Goal: Task Accomplishment & Management: Complete application form

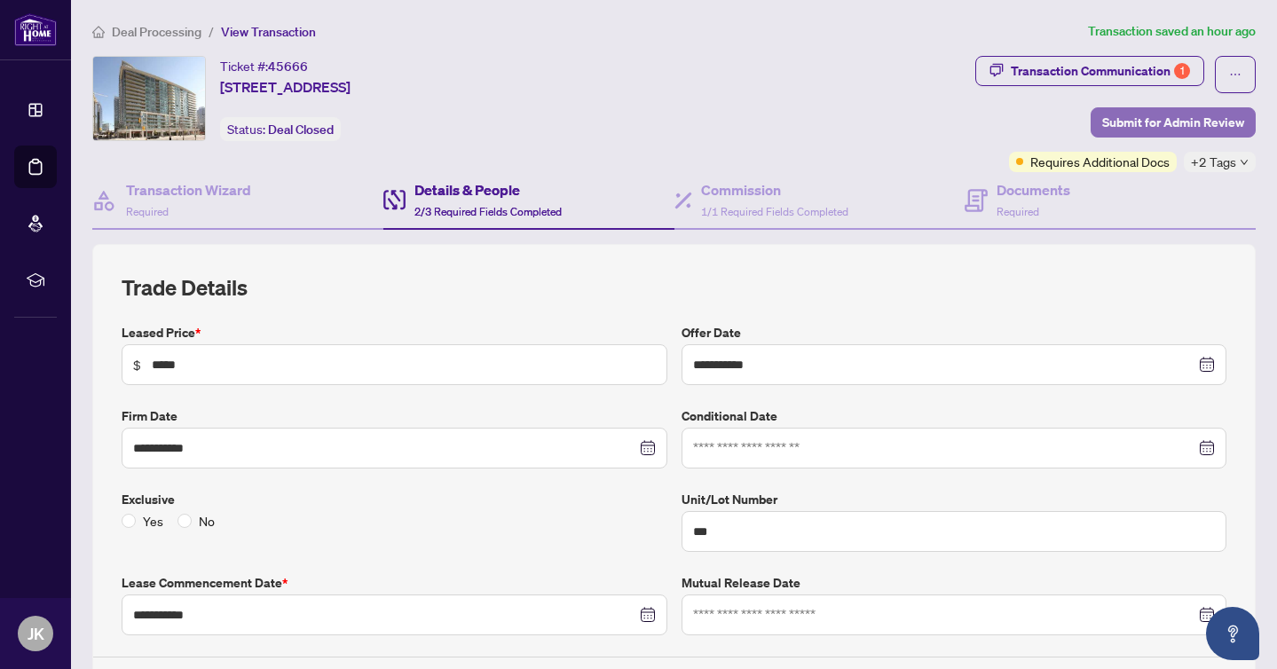
click at [1134, 123] on span "Submit for Admin Review" at bounding box center [1173, 122] width 142 height 28
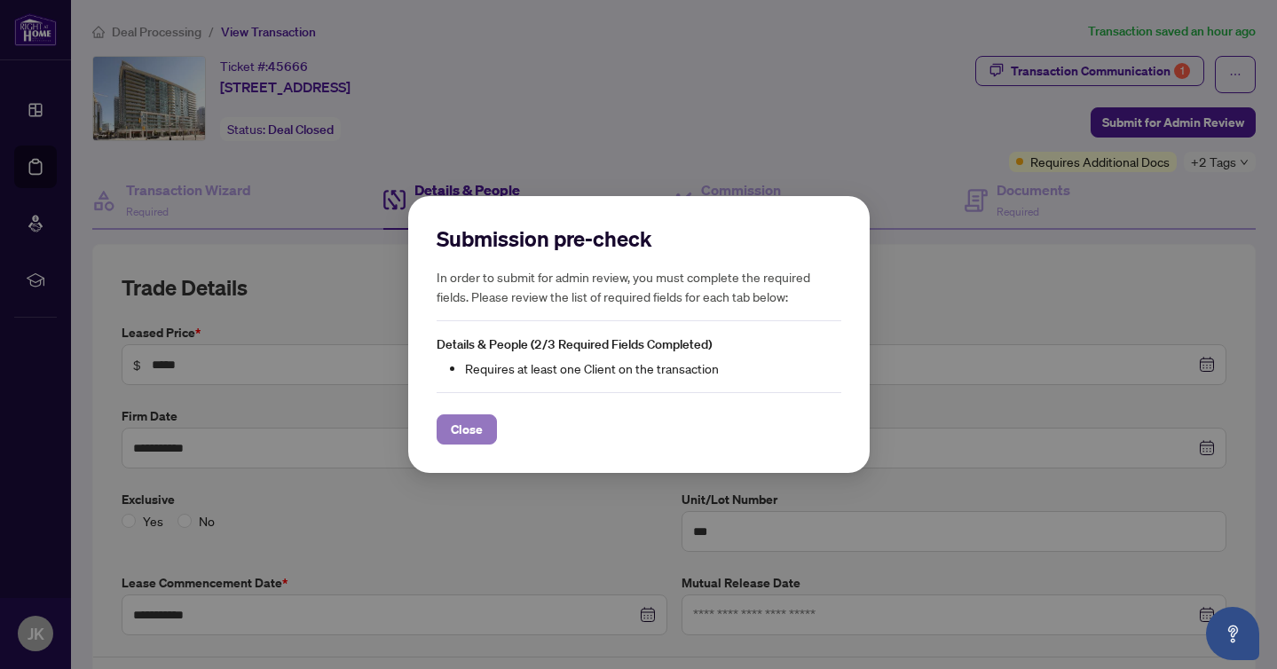
click at [478, 427] on span "Close" at bounding box center [467, 429] width 32 height 28
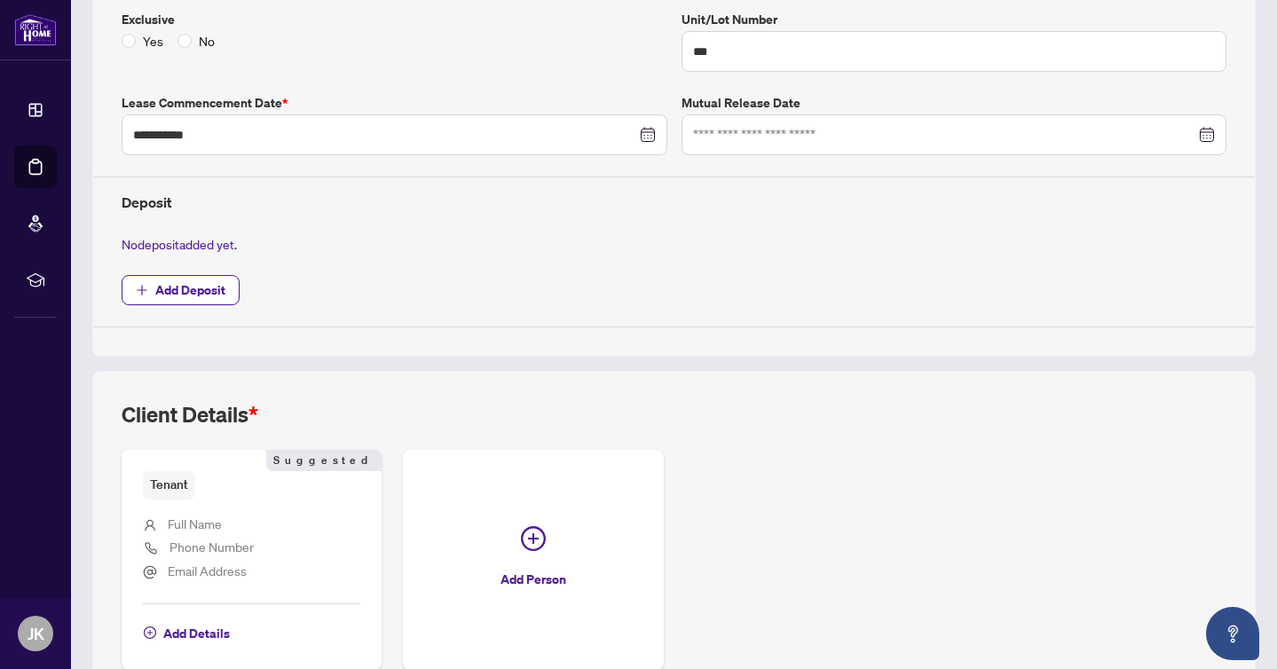
scroll to position [574, 0]
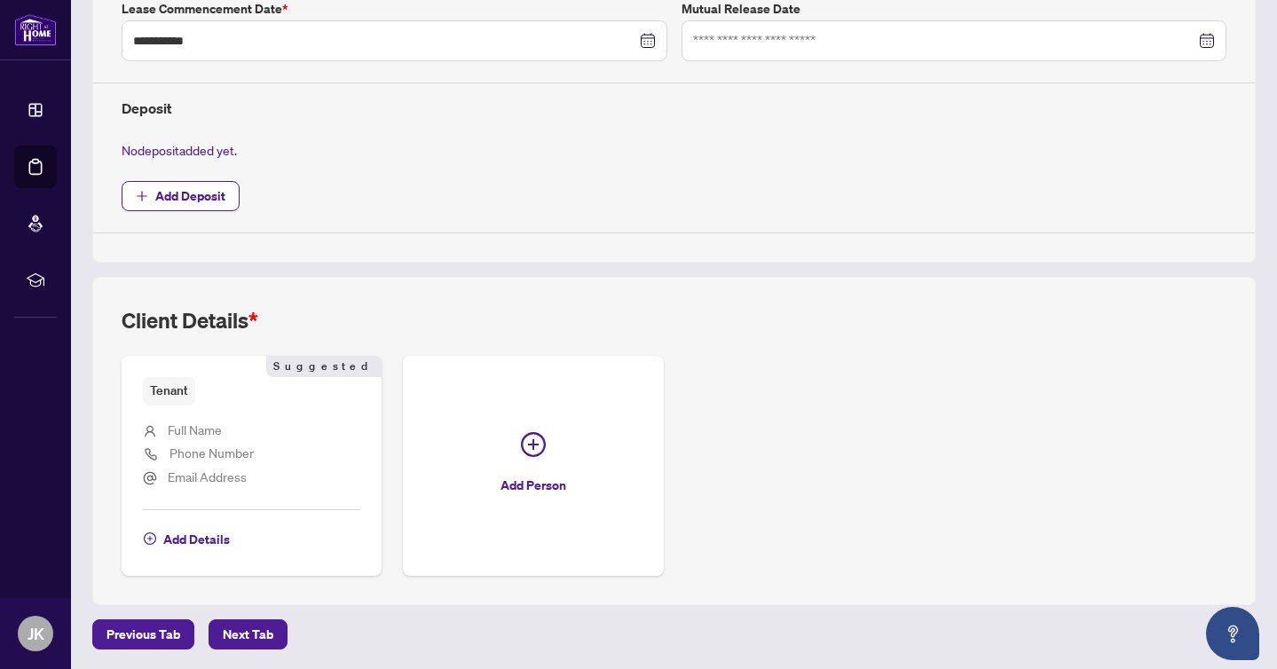
click at [655, 206] on span "Add Deposit" at bounding box center [674, 196] width 1104 height 30
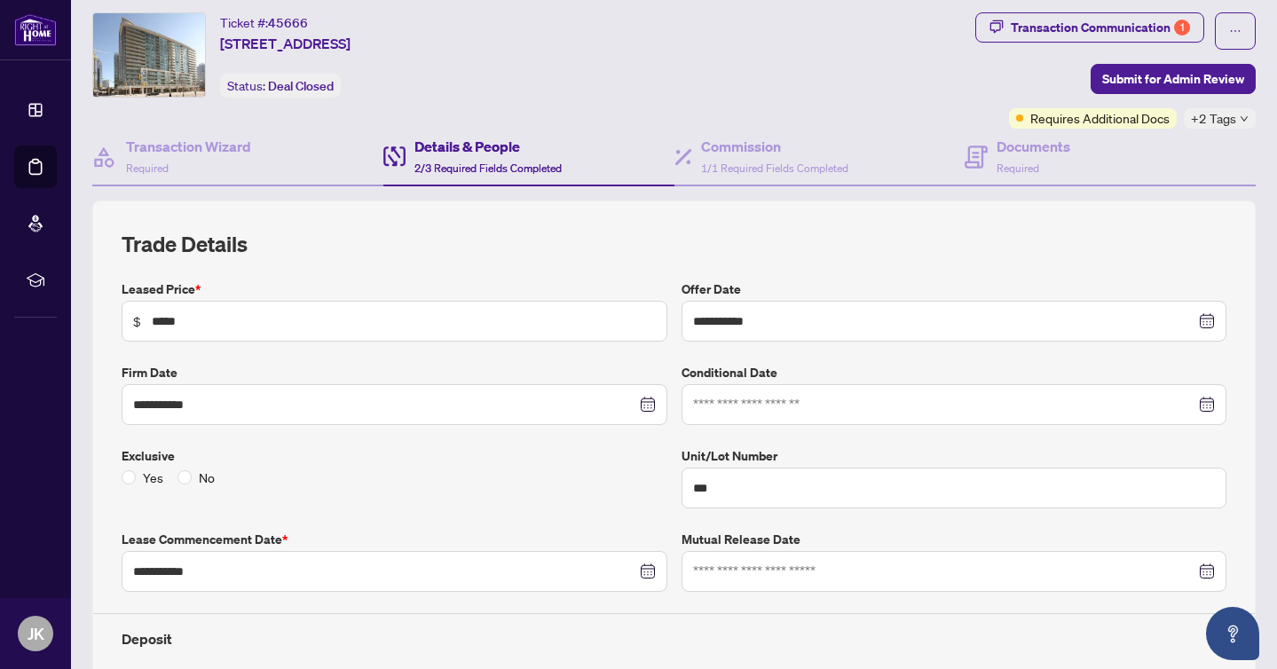
scroll to position [0, 0]
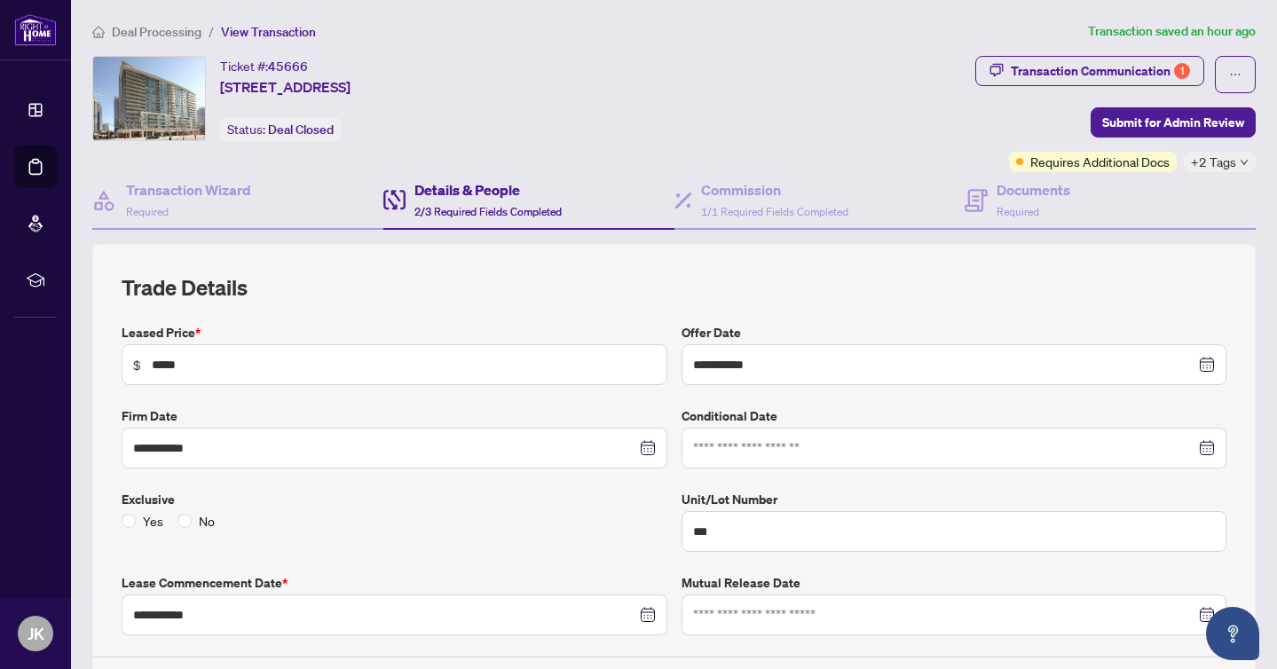
click at [170, 33] on span "Deal Processing" at bounding box center [157, 32] width 90 height 16
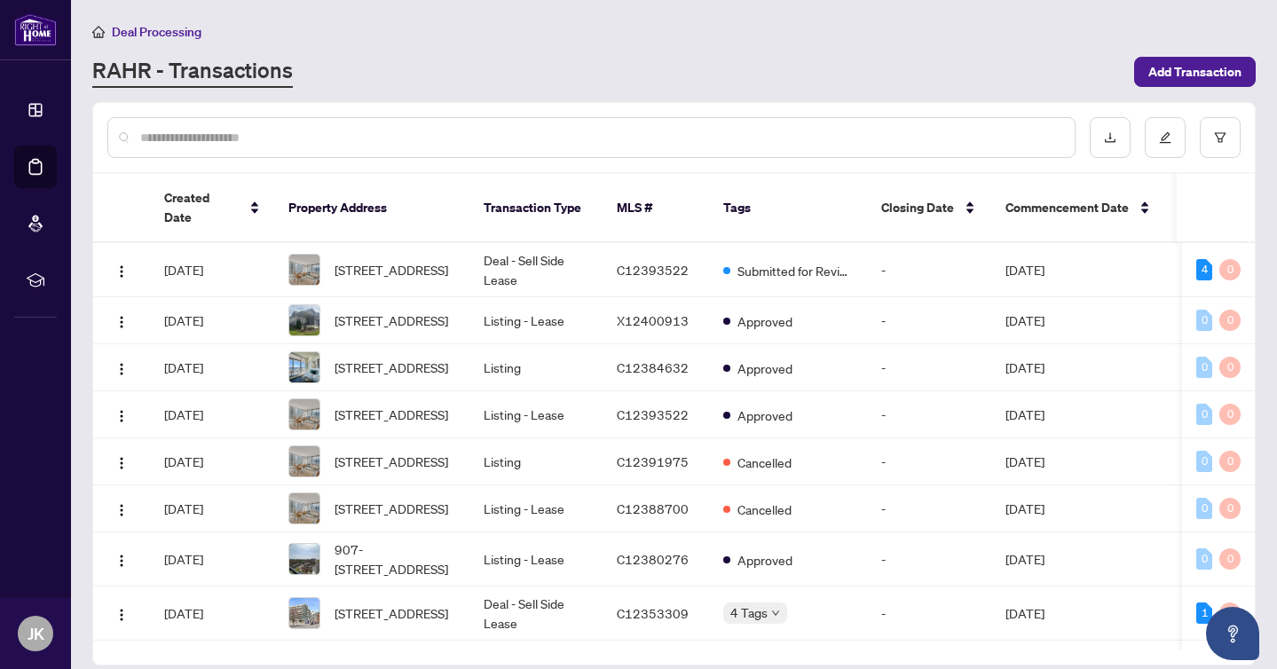
click at [689, 82] on div "RAHR - Transactions" at bounding box center [607, 72] width 1031 height 32
click at [792, 261] on span "Submitted for Review" at bounding box center [794, 271] width 115 height 20
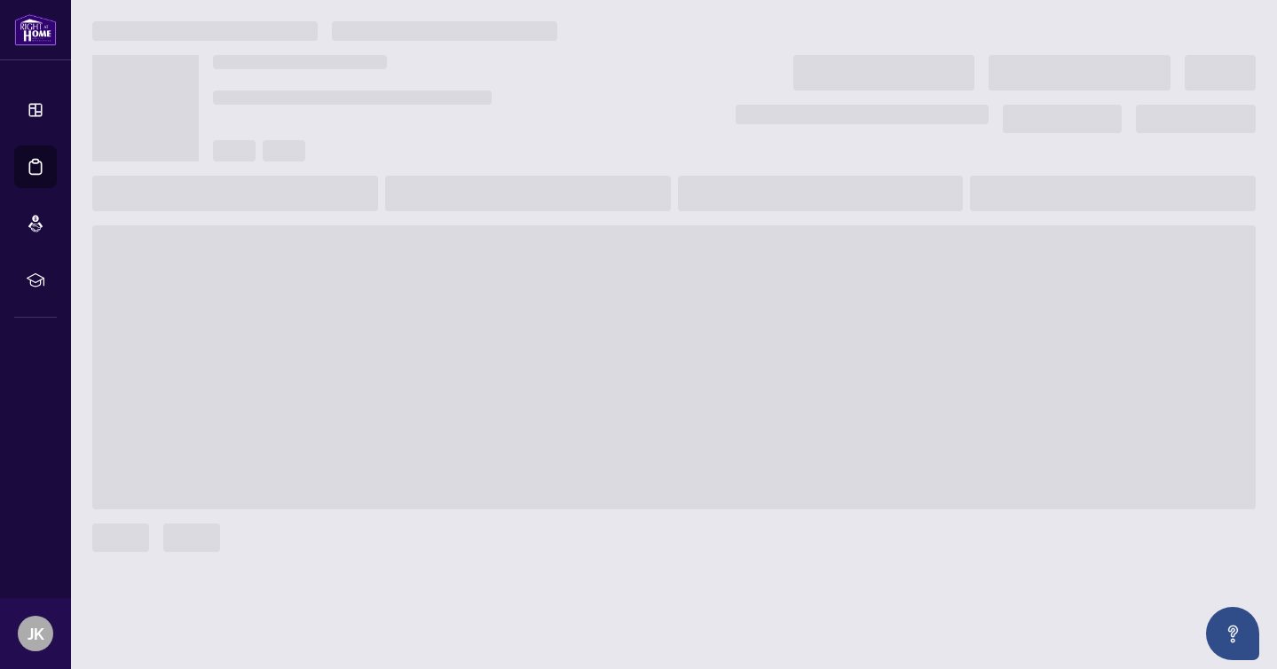
click at [648, 121] on div at bounding box center [442, 108] width 458 height 106
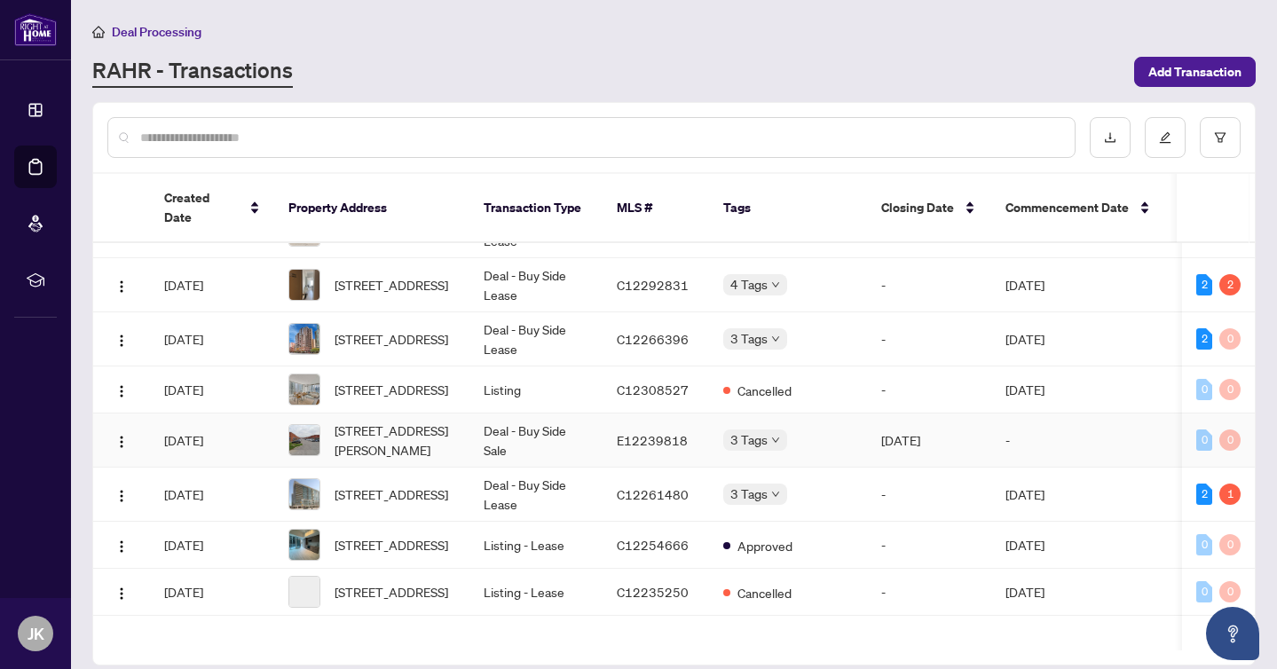
scroll to position [598, 0]
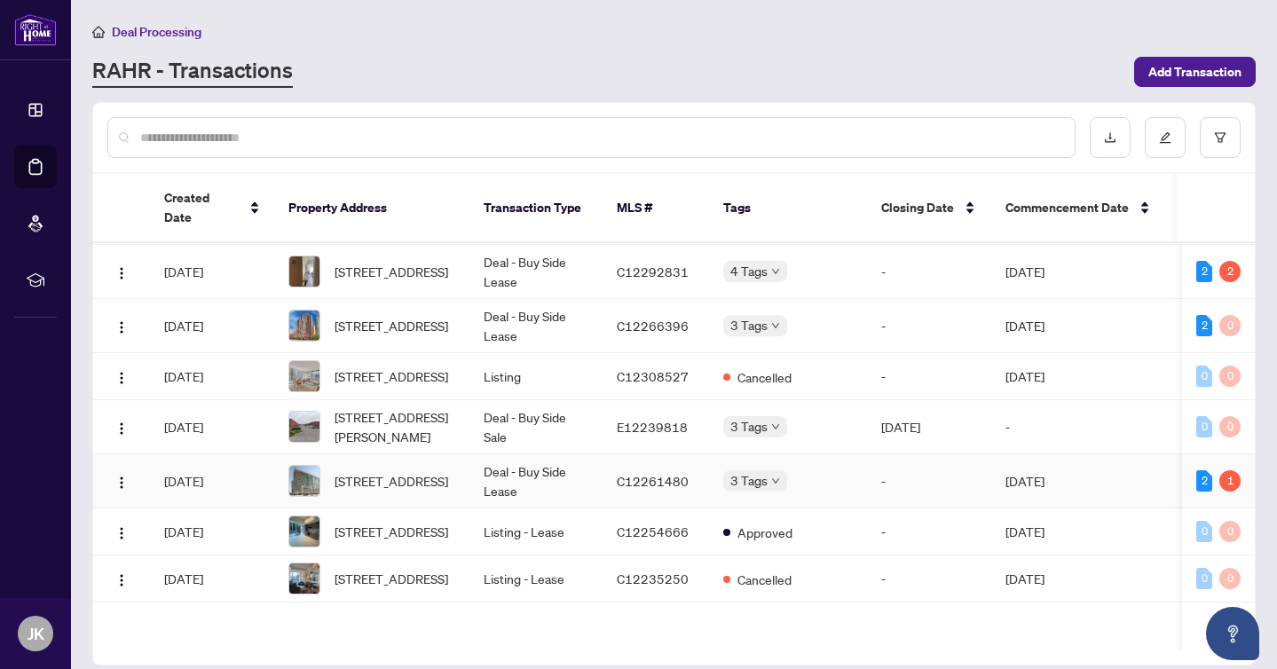
click at [530, 508] on td "Deal - Buy Side Lease" at bounding box center [535, 481] width 133 height 54
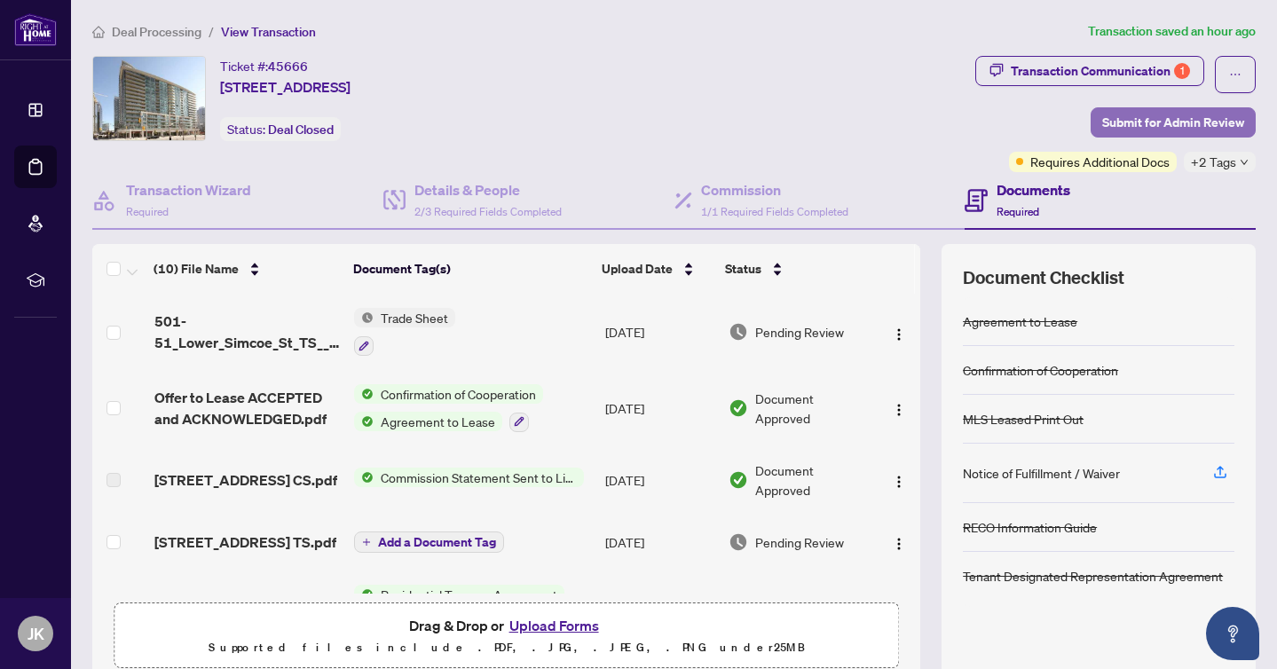
click at [1148, 128] on span "Submit for Admin Review" at bounding box center [1173, 122] width 142 height 28
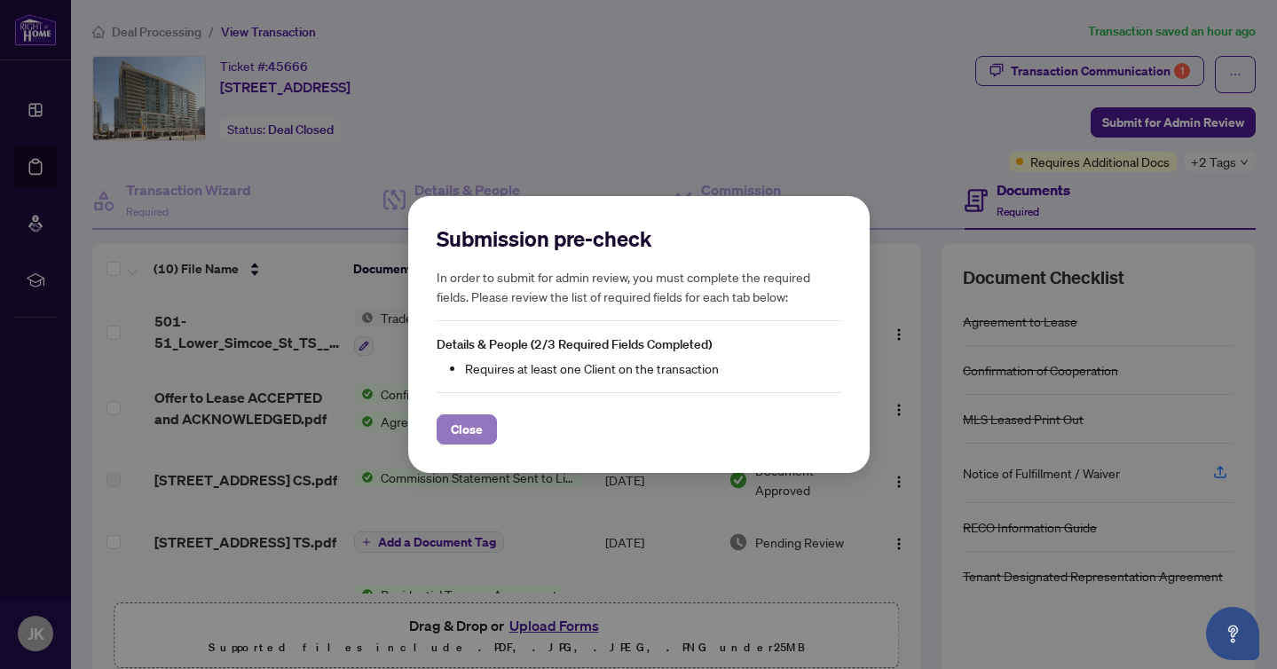
click at [465, 428] on span "Close" at bounding box center [467, 429] width 32 height 28
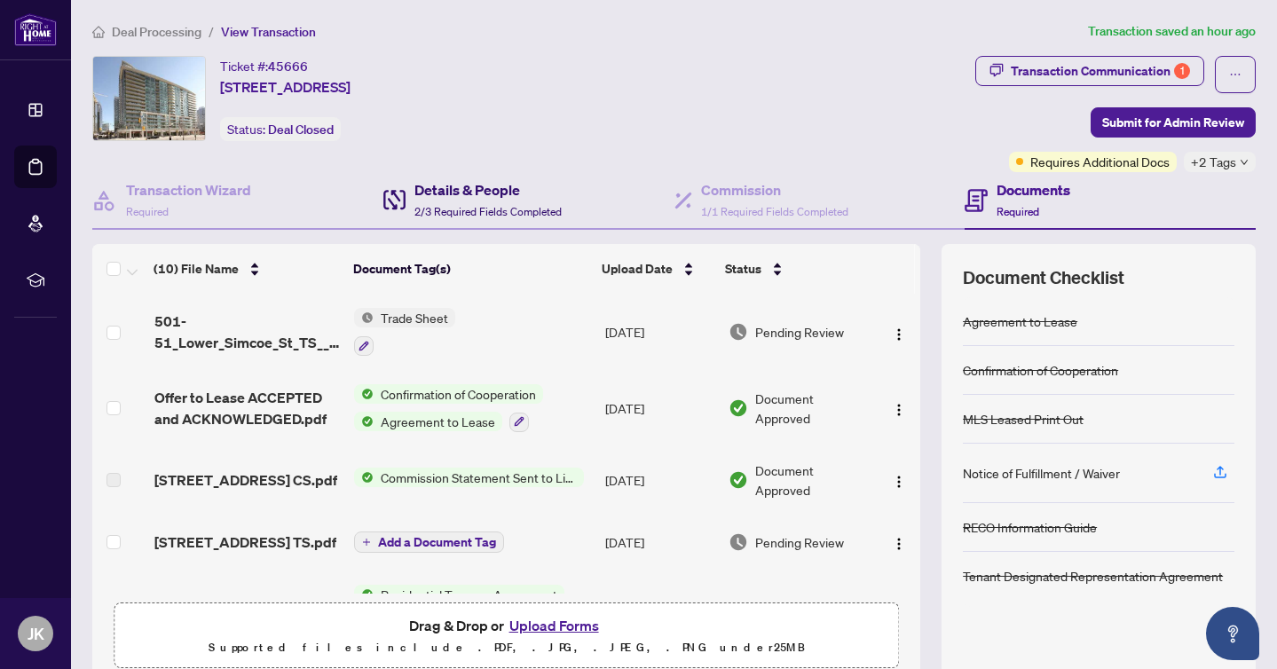
click at [445, 214] on span "2/3 Required Fields Completed" at bounding box center [487, 211] width 147 height 13
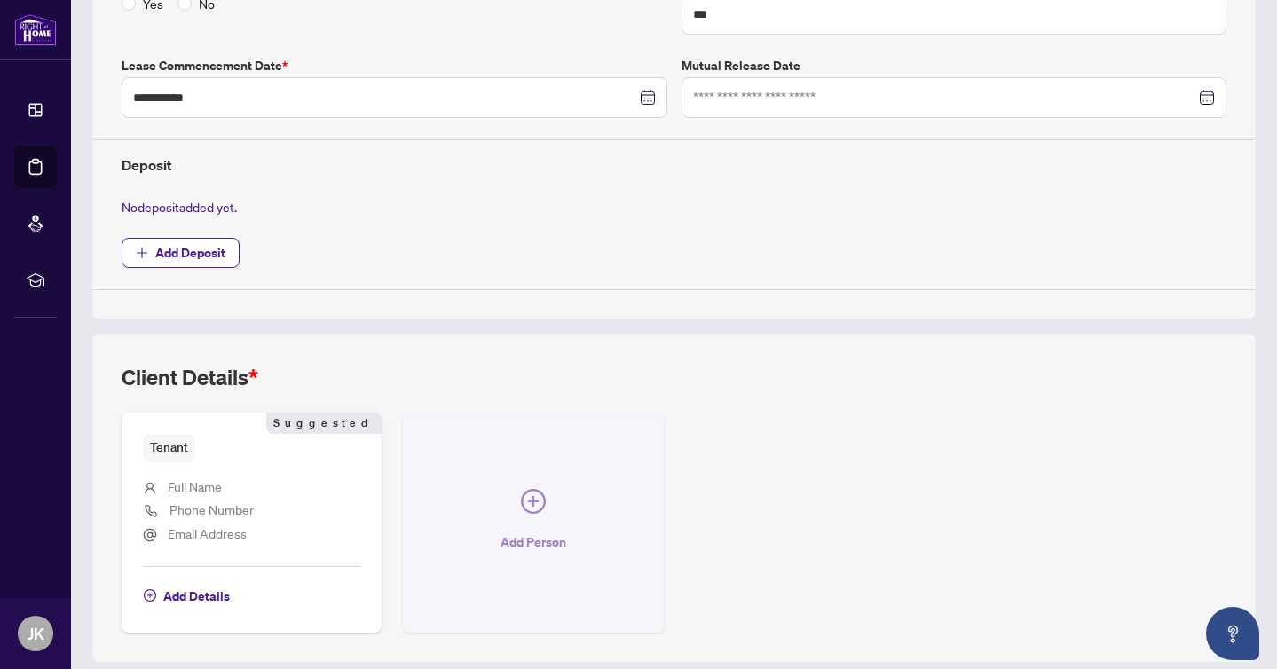
scroll to position [574, 0]
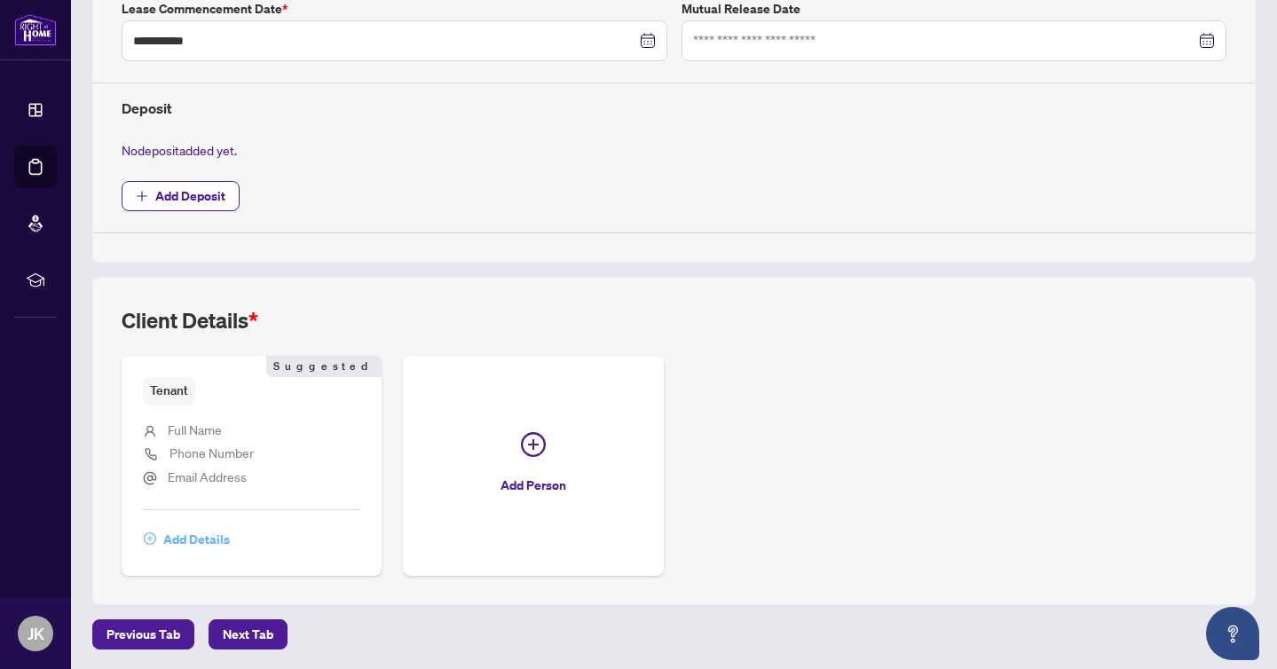
click at [179, 537] on span "Add Details" at bounding box center [196, 539] width 67 height 28
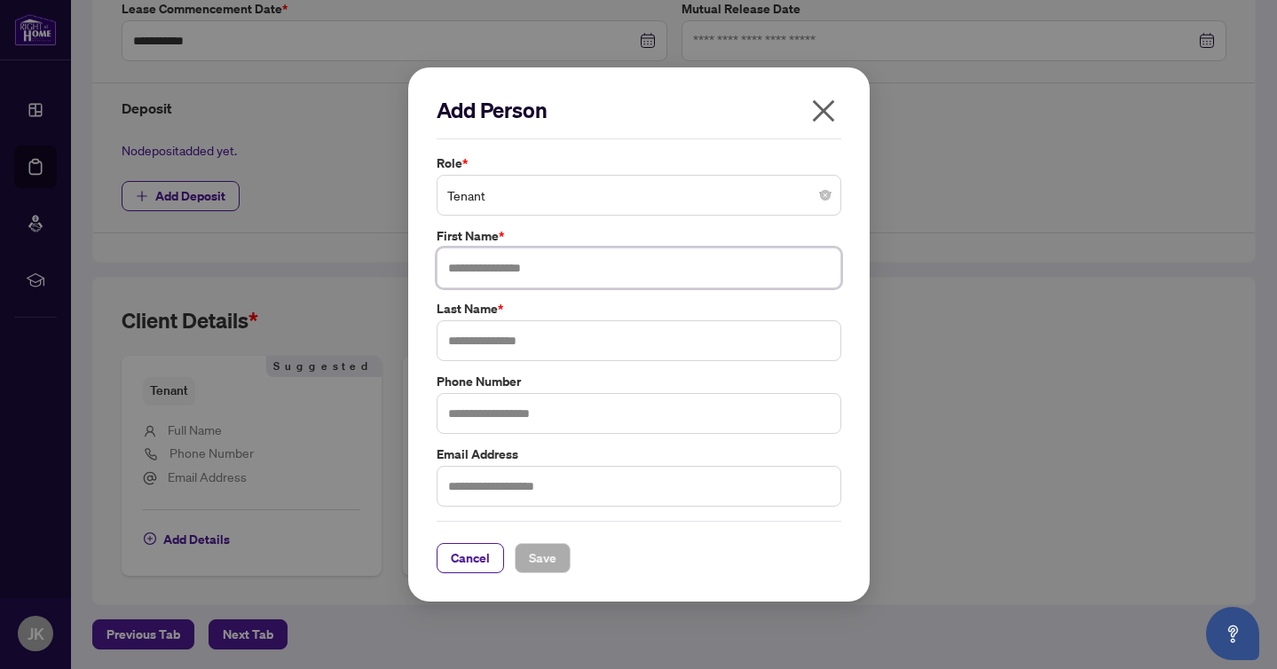
drag, startPoint x: 471, startPoint y: 287, endPoint x: 491, endPoint y: 275, distance: 23.1
click at [479, 281] on input "text" at bounding box center [638, 267] width 405 height 41
type input "*******"
type input "******"
click at [546, 565] on span "Save" at bounding box center [542, 558] width 27 height 28
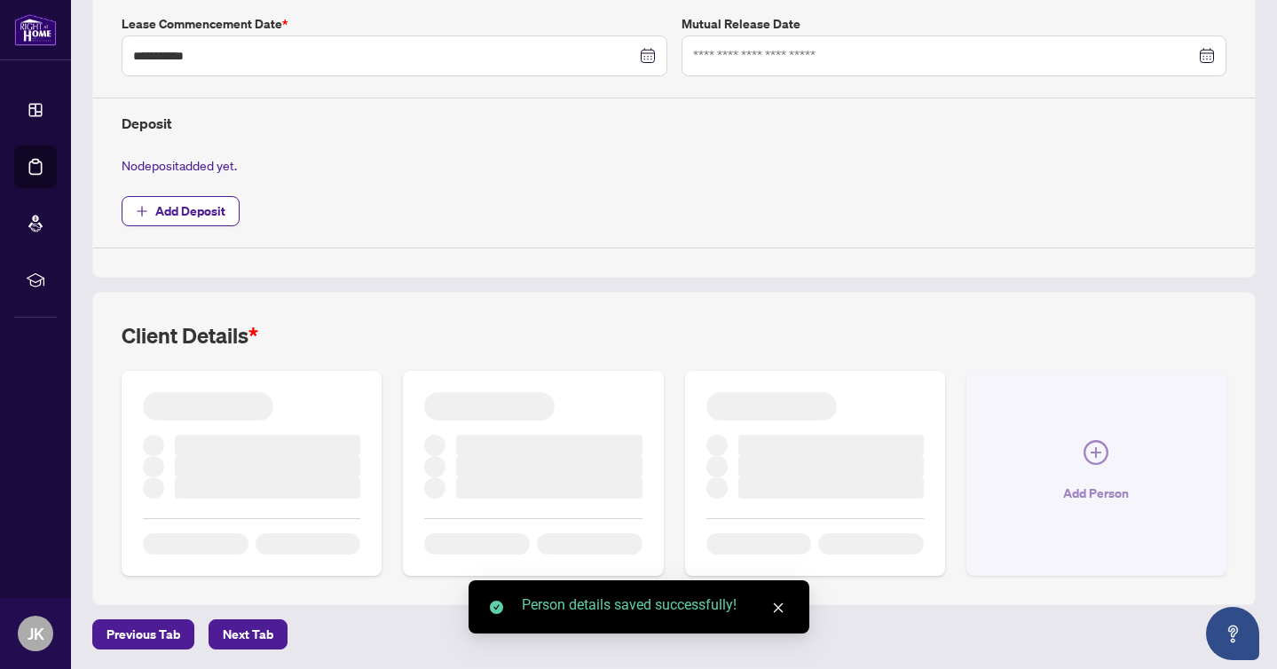
scroll to position [549, 0]
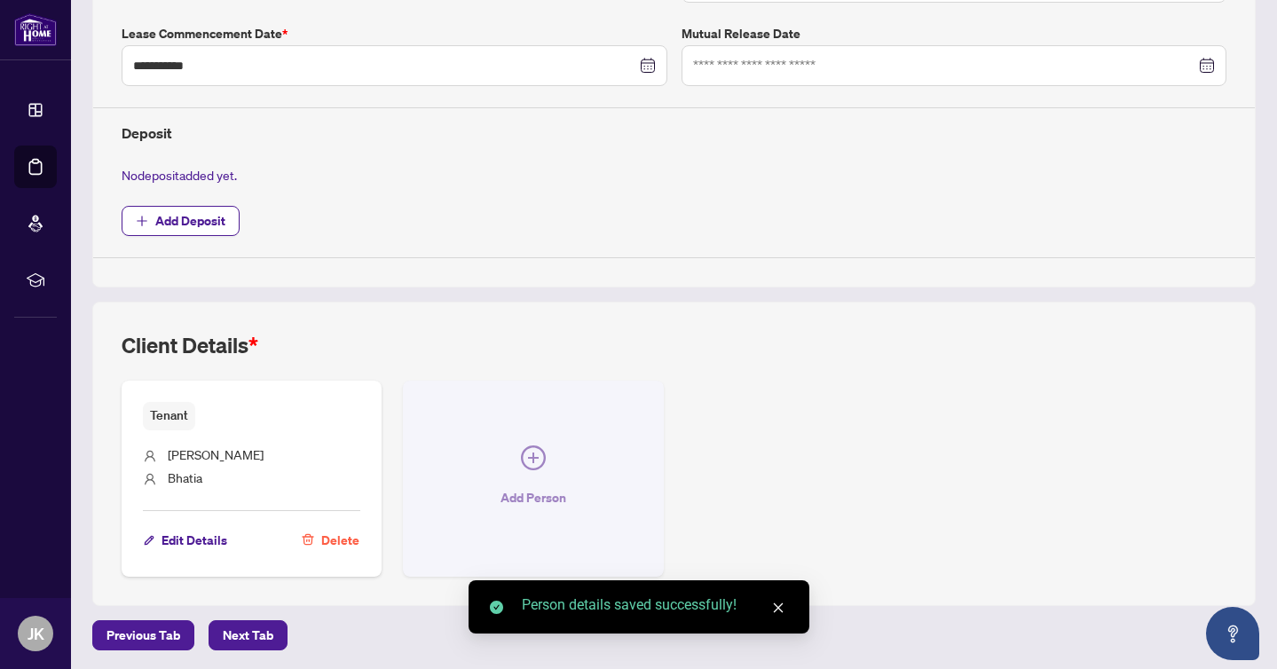
click at [524, 467] on icon "plus-circle" at bounding box center [533, 457] width 25 height 25
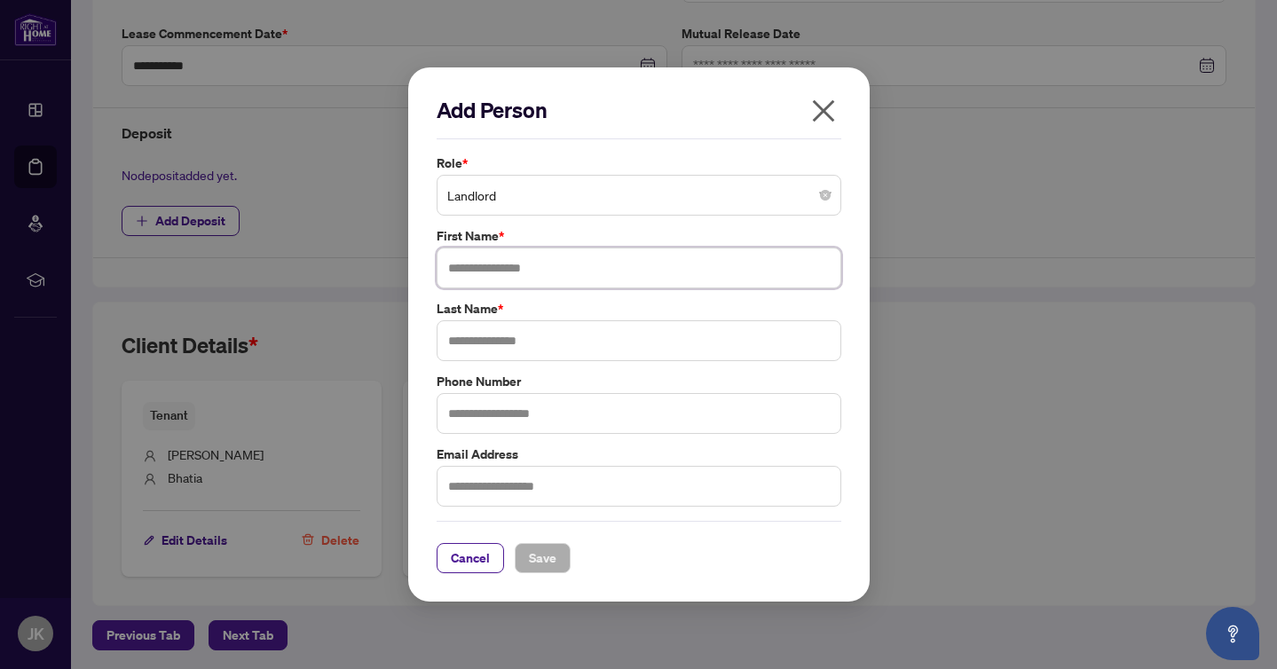
click at [502, 268] on input "text" at bounding box center [638, 267] width 405 height 41
click at [486, 344] on input "text" at bounding box center [638, 340] width 405 height 41
click at [555, 271] on input "**********" at bounding box center [638, 267] width 405 height 41
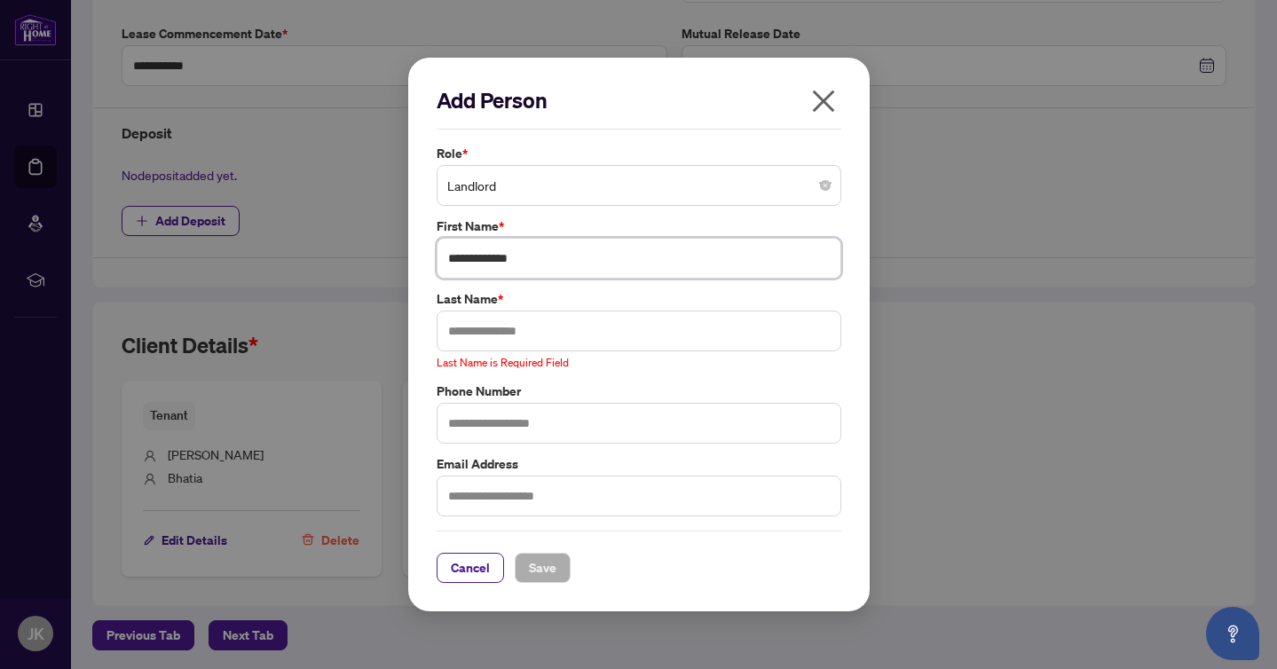
type input "**********"
click at [530, 322] on input "text" at bounding box center [638, 330] width 405 height 41
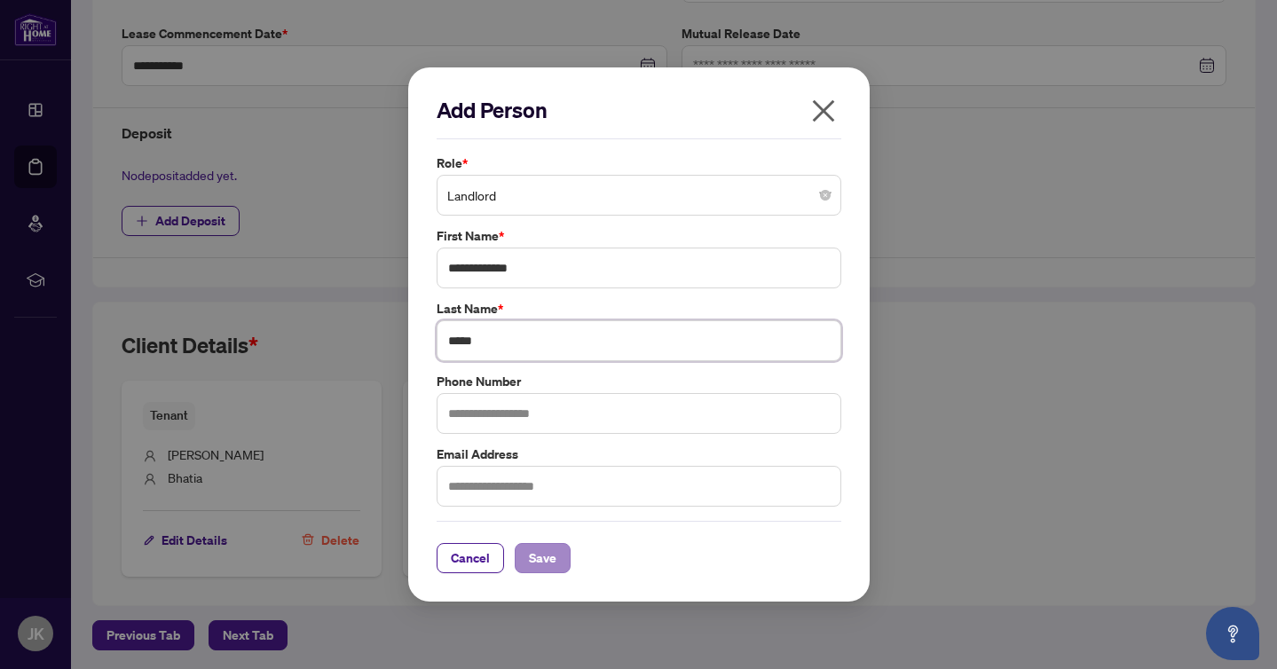
type input "*****"
click at [538, 561] on span "Save" at bounding box center [542, 558] width 27 height 28
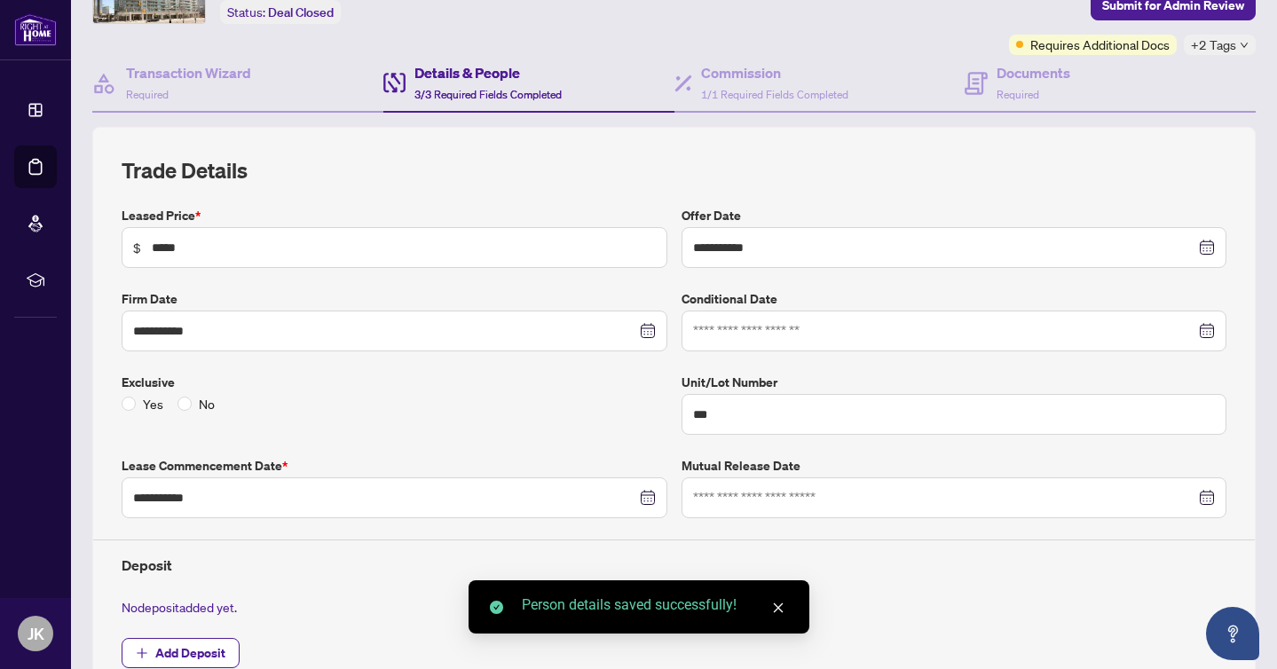
scroll to position [0, 0]
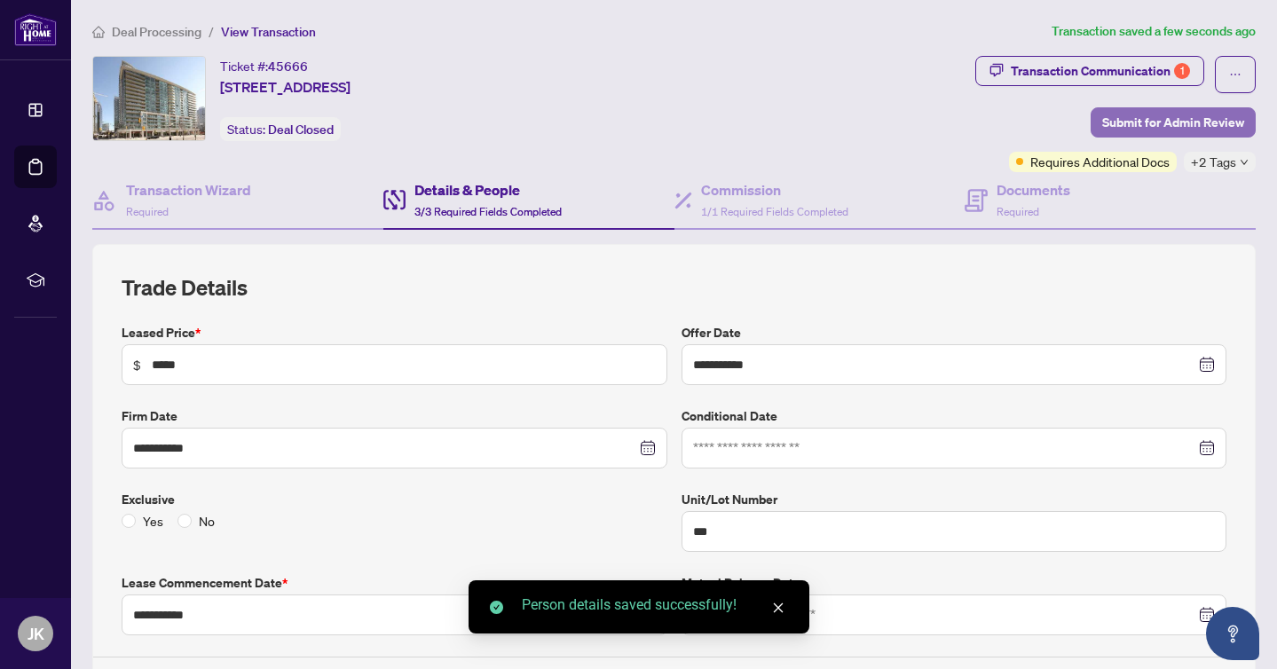
click at [1134, 122] on span "Submit for Admin Review" at bounding box center [1173, 122] width 142 height 28
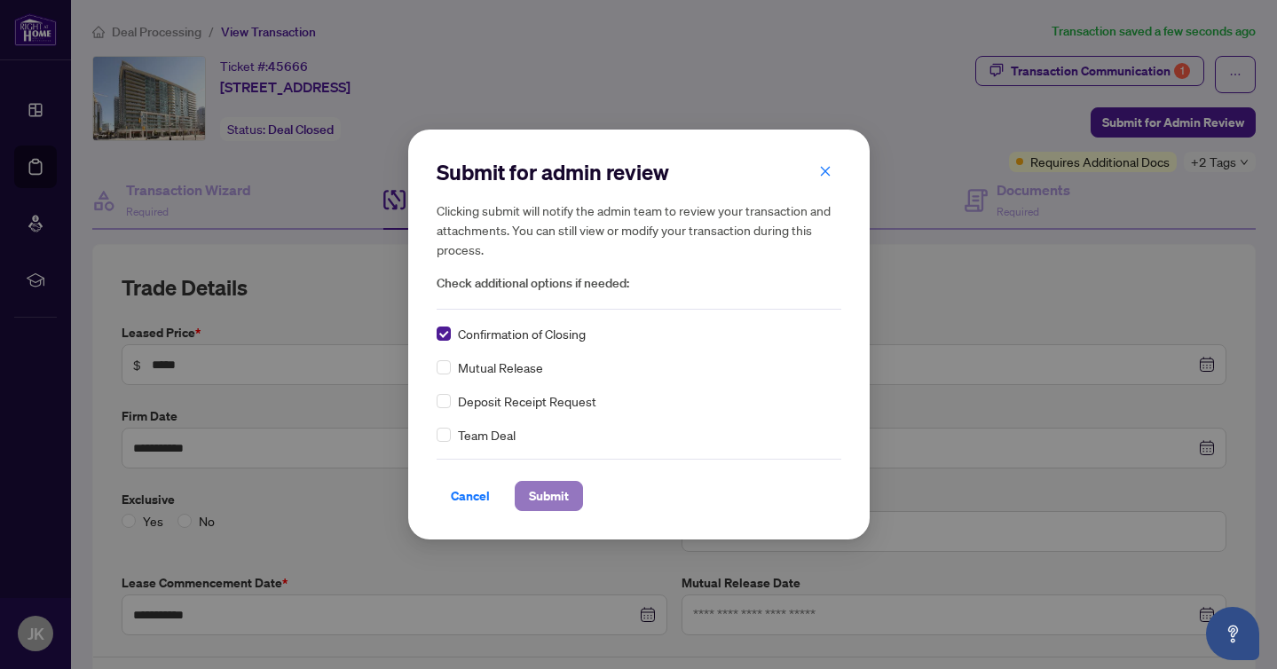
click at [552, 492] on span "Submit" at bounding box center [549, 496] width 40 height 28
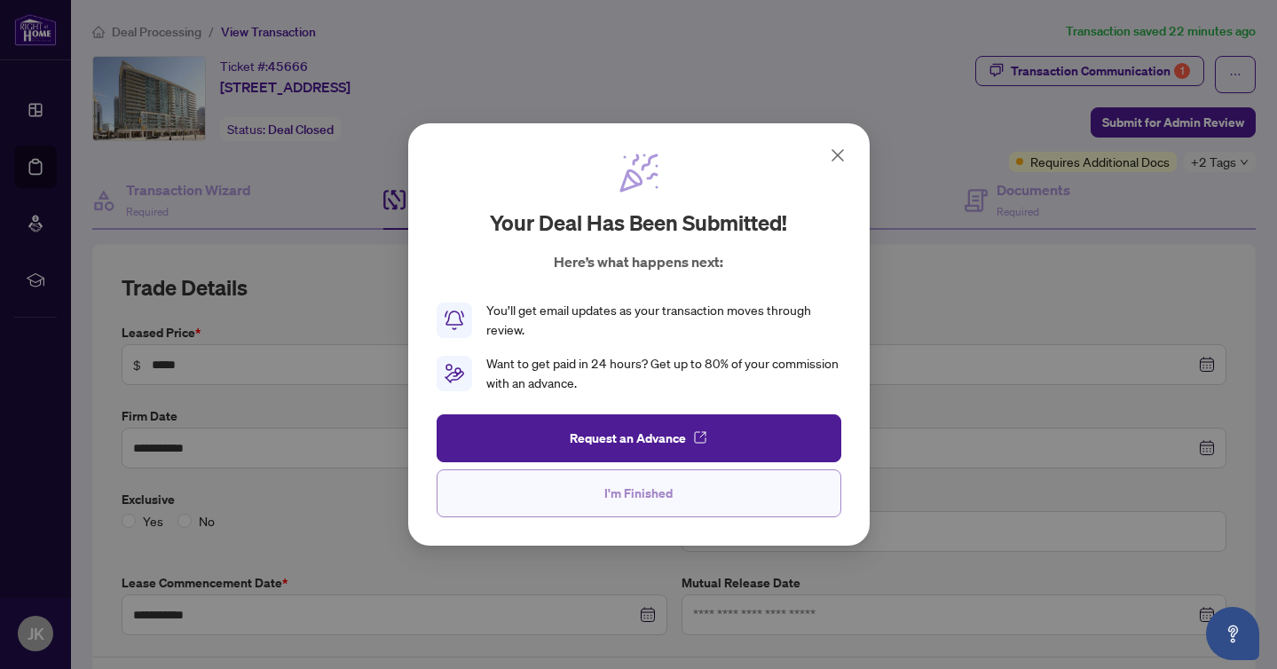
click at [644, 508] on button "I'm Finished" at bounding box center [638, 493] width 405 height 48
